Goal: Go to known website: Access a specific website the user already knows

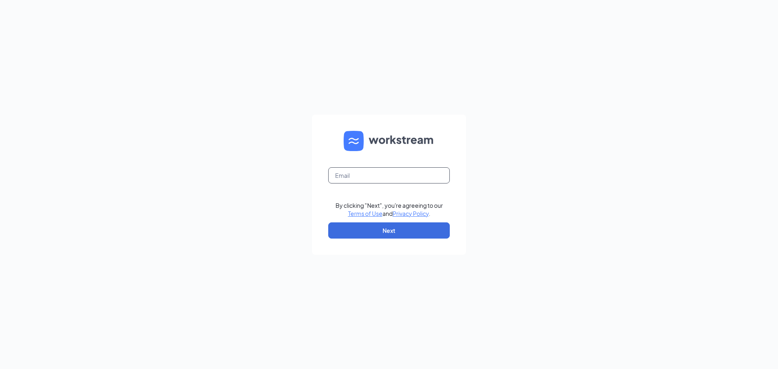
click at [352, 180] on input "text" at bounding box center [388, 175] width 121 height 16
type input "gvculvers@mphdining.com"
click at [384, 225] on button "Next" at bounding box center [388, 230] width 121 height 16
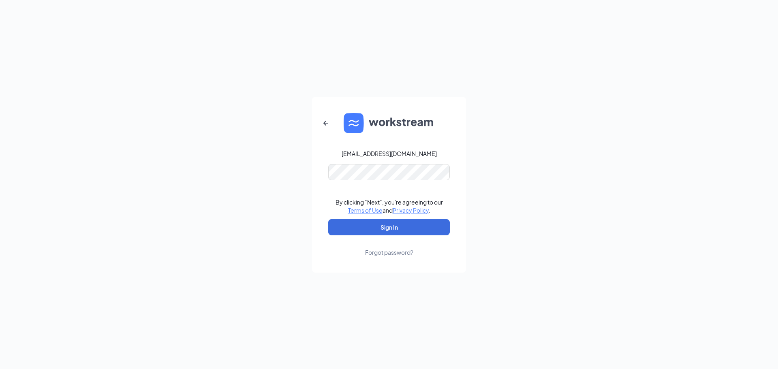
click at [375, 181] on form "gvculvers@mphdining.com By clicking "Next", you're agreeing to our Terms of Use…" at bounding box center [389, 185] width 154 height 176
click at [328, 219] on button "Sign In" at bounding box center [388, 227] width 121 height 16
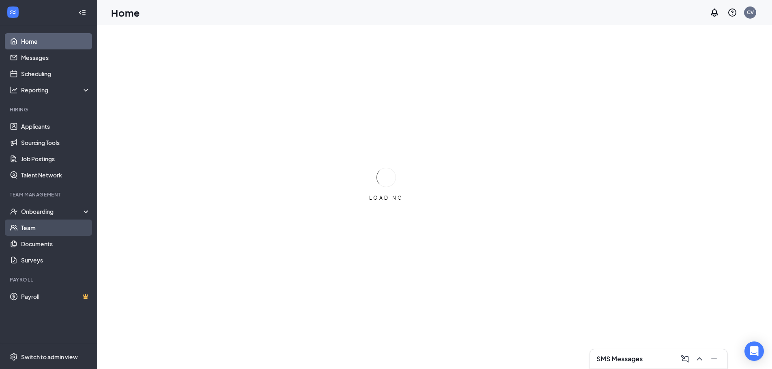
click at [37, 222] on link "Team" at bounding box center [55, 228] width 69 height 16
